Goal: Check status: Check status

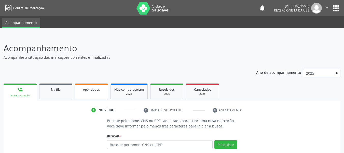
click at [95, 91] on span "Agendados" at bounding box center [91, 89] width 17 height 4
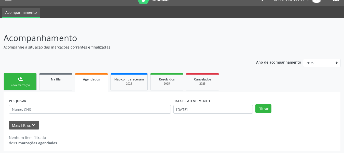
scroll to position [12, 0]
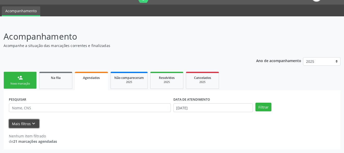
click at [33, 123] on icon "keyboard_arrow_down" at bounding box center [34, 124] width 6 height 6
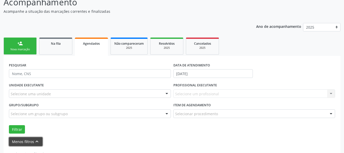
scroll to position [64, 0]
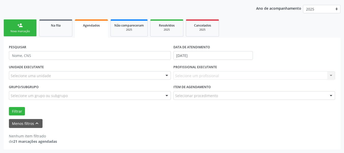
click at [34, 143] on strong "21 marcações agendadas" at bounding box center [35, 141] width 44 height 5
click at [16, 110] on button "Filtrar" at bounding box center [17, 111] width 16 height 9
click at [36, 123] on icon "keyboard_arrow_up" at bounding box center [37, 123] width 6 height 6
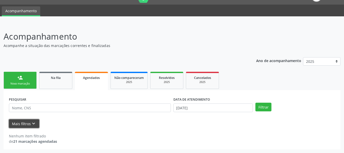
scroll to position [12, 0]
click at [21, 124] on button "Mais filtros keyboard_arrow_down" at bounding box center [24, 123] width 30 height 9
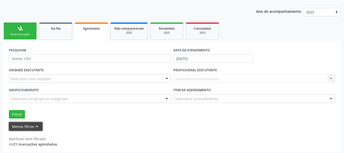
scroll to position [64, 0]
